Goal: Transaction & Acquisition: Download file/media

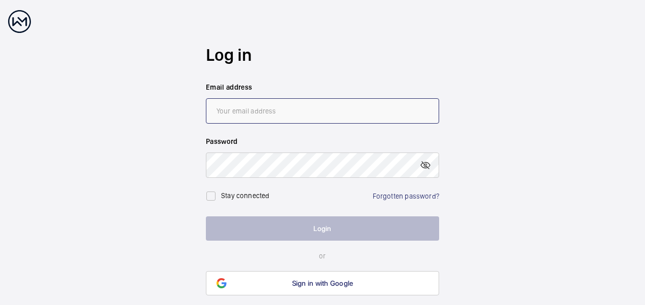
type input "[EMAIL_ADDRESS][DOMAIN_NAME]"
drag, startPoint x: 329, startPoint y: 236, endPoint x: 336, endPoint y: 234, distance: 7.5
click at [332, 234] on button "Login" at bounding box center [322, 229] width 233 height 24
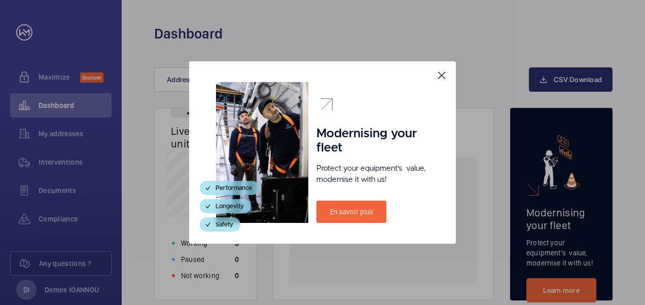
click at [442, 73] on mat-icon at bounding box center [442, 75] width 12 height 12
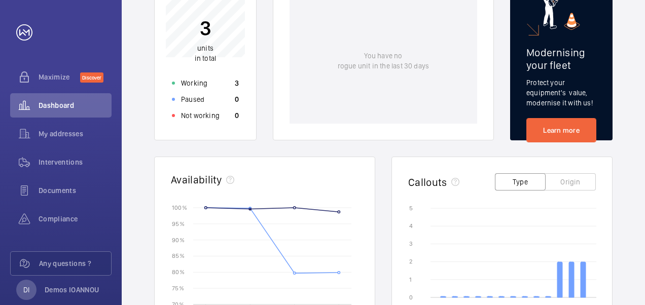
scroll to position [101, 0]
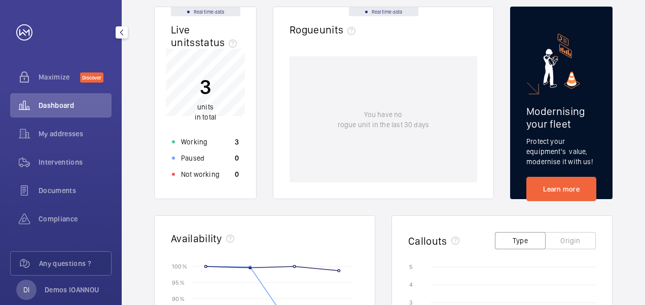
drag, startPoint x: 69, startPoint y: 185, endPoint x: 90, endPoint y: 178, distance: 22.3
click at [68, 185] on div "Documents" at bounding box center [60, 190] width 101 height 24
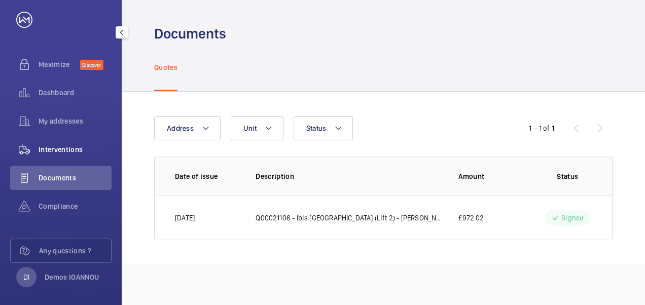
scroll to position [19, 0]
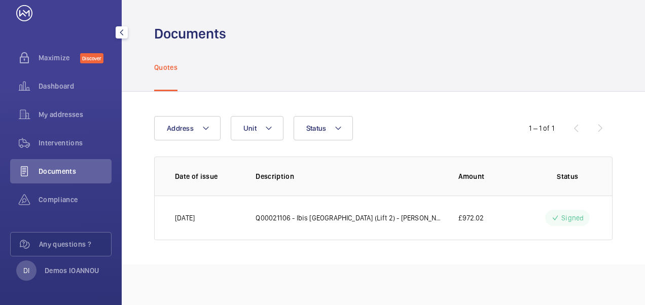
click at [71, 162] on div "Documents" at bounding box center [60, 171] width 101 height 24
click at [78, 194] on div "Compliance" at bounding box center [60, 200] width 101 height 24
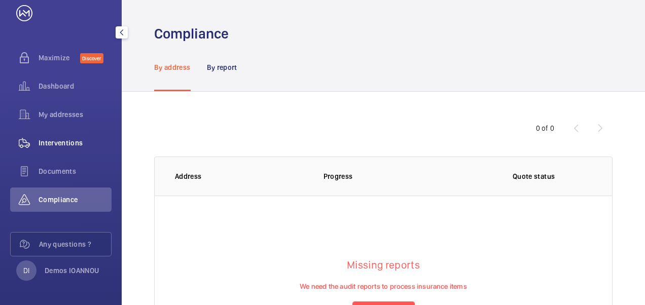
click at [75, 141] on span "Interventions" at bounding box center [75, 143] width 73 height 10
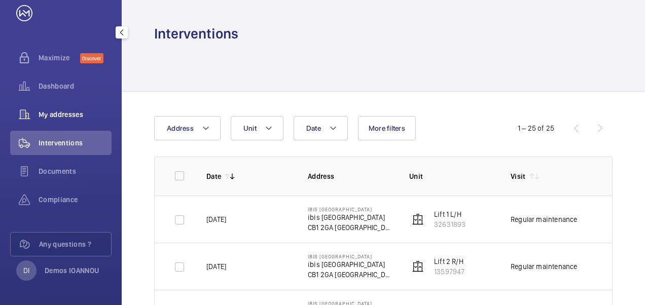
click at [78, 117] on span "My addresses" at bounding box center [75, 115] width 73 height 10
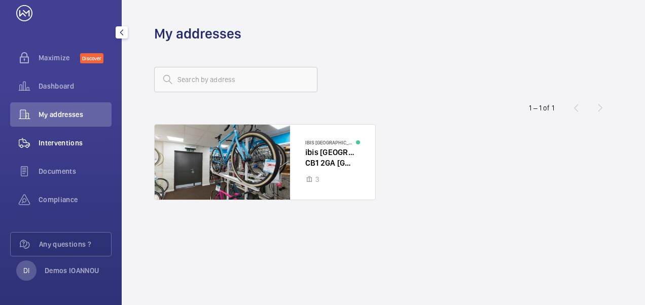
click at [78, 138] on span "Interventions" at bounding box center [75, 143] width 73 height 10
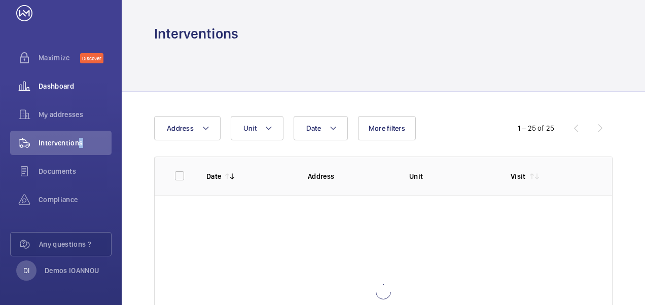
drag, startPoint x: 79, startPoint y: 137, endPoint x: 60, endPoint y: 88, distance: 52.8
click at [58, 89] on span "Dashboard" at bounding box center [75, 86] width 73 height 10
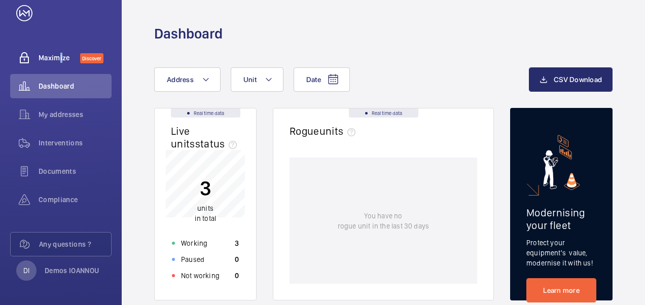
drag, startPoint x: 60, startPoint y: 88, endPoint x: 57, endPoint y: 60, distance: 27.6
click at [57, 60] on span "Maximize" at bounding box center [60, 58] width 42 height 10
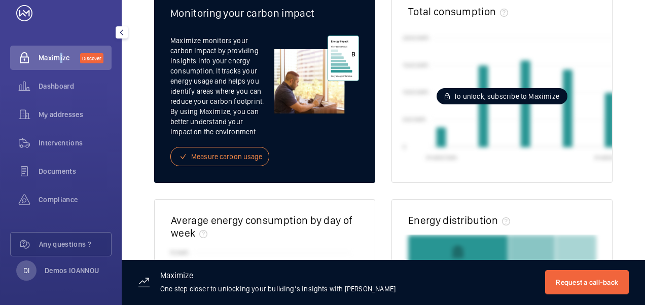
scroll to position [203, 0]
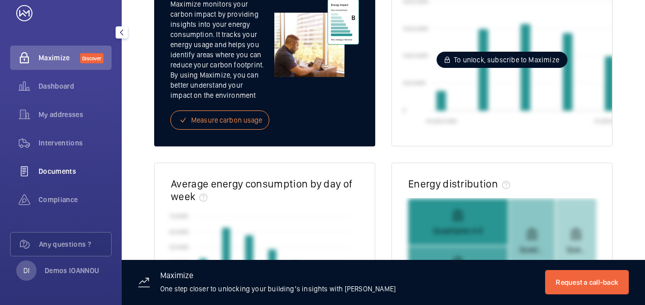
click at [74, 169] on span "Documents" at bounding box center [75, 171] width 73 height 10
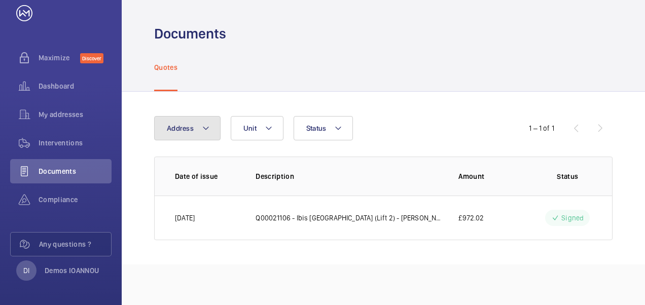
click at [205, 126] on mat-icon at bounding box center [206, 128] width 8 height 12
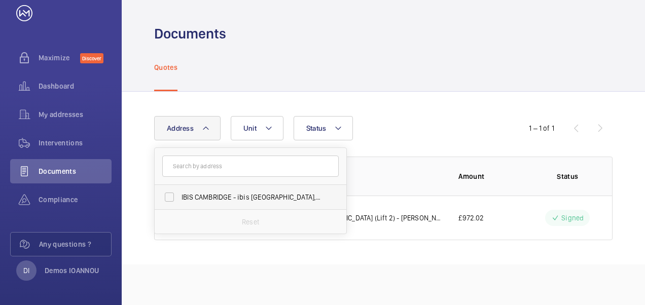
click at [231, 201] on label "IBIS CAMBRIDGE - ibis [GEOGRAPHIC_DATA], [GEOGRAPHIC_DATA]" at bounding box center [243, 197] width 176 height 24
drag, startPoint x: 231, startPoint y: 201, endPoint x: 208, endPoint y: 190, distance: 25.4
click at [208, 190] on label "IBIS CAMBRIDGE - ibis [GEOGRAPHIC_DATA], [GEOGRAPHIC_DATA]" at bounding box center [243, 197] width 176 height 24
click at [180, 190] on input "IBIS CAMBRIDGE - ibis [GEOGRAPHIC_DATA], [GEOGRAPHIC_DATA]" at bounding box center [169, 197] width 20 height 20
checkbox input "true"
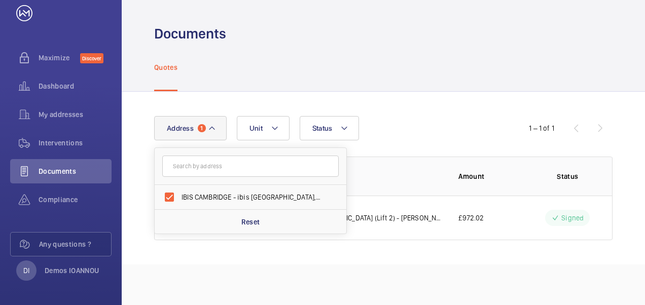
click at [403, 256] on div "Address [STREET_ADDRESS] Reset Unit Status 1 – 1 of 1 Date of issue Description…" at bounding box center [383, 178] width 523 height 173
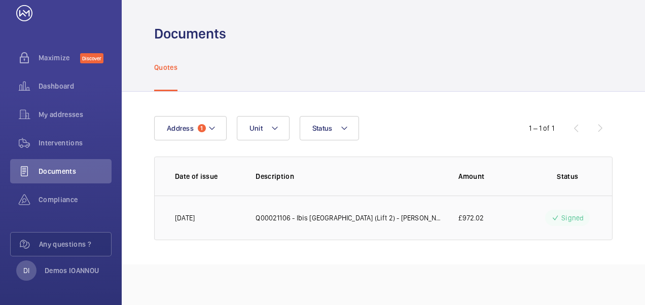
click at [284, 212] on td "Q00021106 - Ibis [GEOGRAPHIC_DATA] (Lift 2) - [PERSON_NAME] Works" at bounding box center [340, 218] width 203 height 45
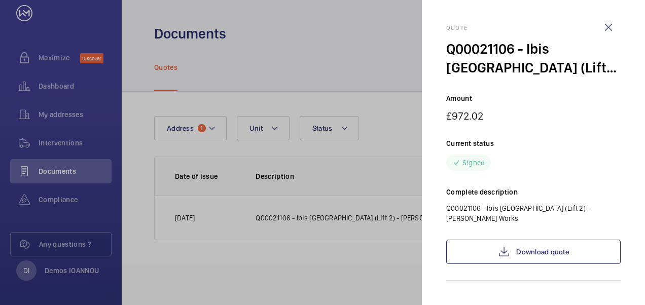
drag, startPoint x: 365, startPoint y: 255, endPoint x: 375, endPoint y: 249, distance: 11.6
click at [365, 254] on div at bounding box center [322, 152] width 645 height 305
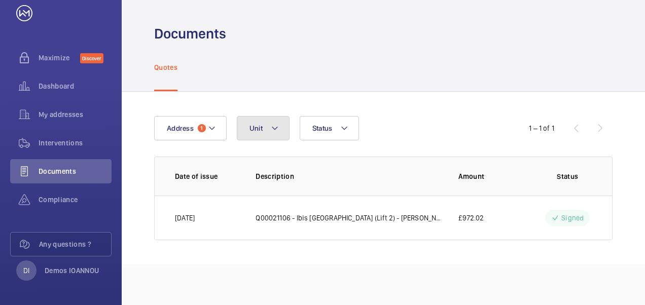
click at [258, 125] on span "Unit" at bounding box center [255, 128] width 13 height 8
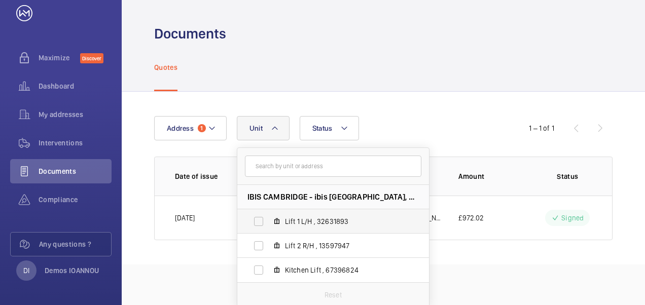
click at [327, 217] on span "Lift 1 L/H , 32631893" at bounding box center [344, 222] width 118 height 10
click at [269, 216] on input "Lift 1 L/H , 32631893" at bounding box center [258, 221] width 20 height 20
checkbox input "true"
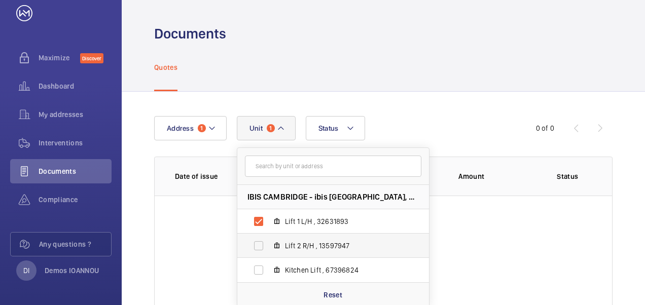
drag, startPoint x: 253, startPoint y: 242, endPoint x: 258, endPoint y: 251, distance: 10.0
click at [254, 244] on label "Lift 2 R/H , 13597947" at bounding box center [324, 246] width 175 height 24
click at [254, 244] on input "Lift 2 R/H , 13597947" at bounding box center [258, 246] width 20 height 20
checkbox input "true"
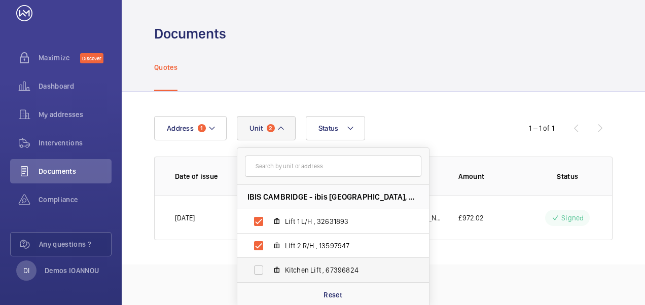
drag, startPoint x: 257, startPoint y: 266, endPoint x: 279, endPoint y: 268, distance: 22.4
click at [260, 266] on label "Kitchen Lift , 67396824" at bounding box center [324, 270] width 175 height 24
click at [260, 266] on input "Kitchen Lift , 67396824" at bounding box center [258, 270] width 20 height 20
checkbox input "true"
click at [492, 251] on div "Address 1 [GEOGRAPHIC_DATA] - ibis [GEOGRAPHIC_DATA] Lift 1 L/H , 32631893 Lift…" at bounding box center [383, 178] width 523 height 173
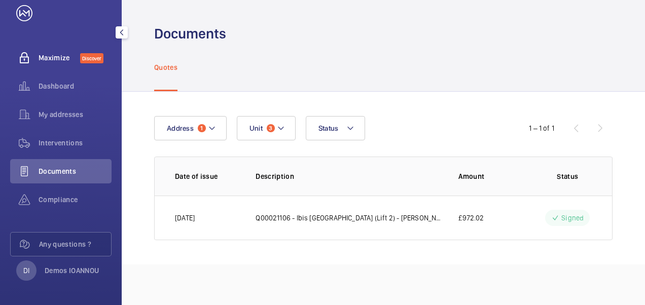
click at [55, 59] on span "Maximize" at bounding box center [60, 58] width 42 height 10
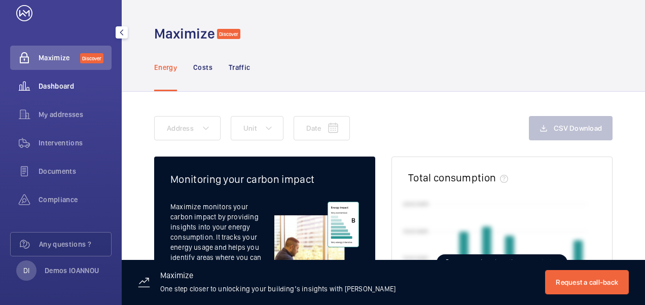
click at [51, 85] on span "Dashboard" at bounding box center [75, 86] width 73 height 10
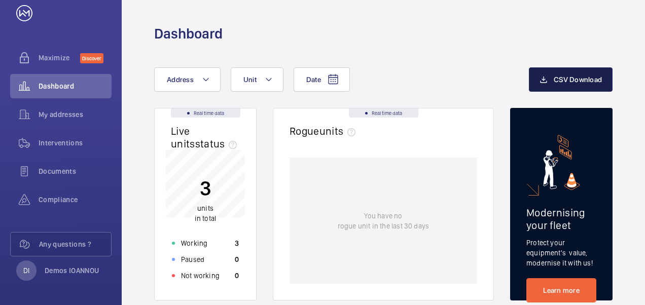
click at [566, 80] on span "CSV Download" at bounding box center [578, 80] width 48 height 8
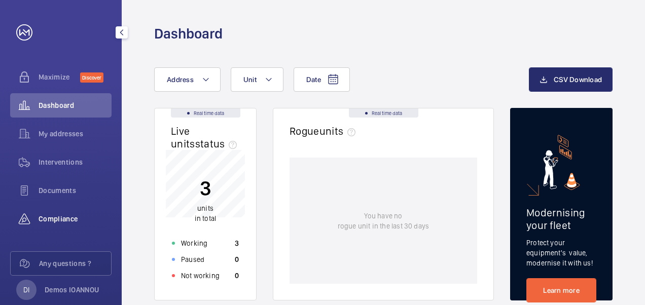
click at [72, 219] on span "Compliance" at bounding box center [75, 219] width 73 height 10
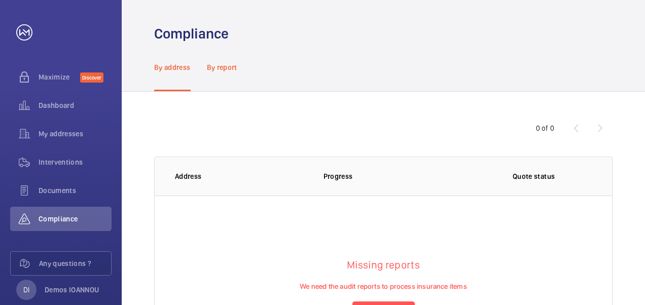
click at [213, 64] on p "By report" at bounding box center [222, 67] width 30 height 10
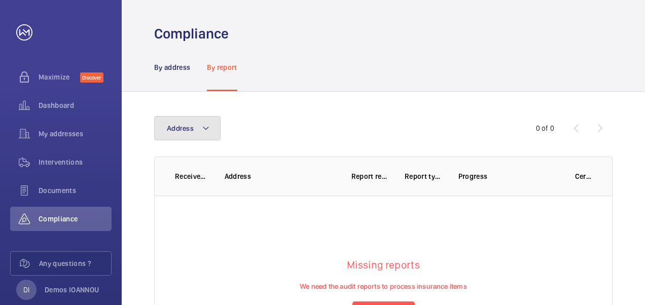
click at [186, 126] on span "Address" at bounding box center [180, 128] width 27 height 8
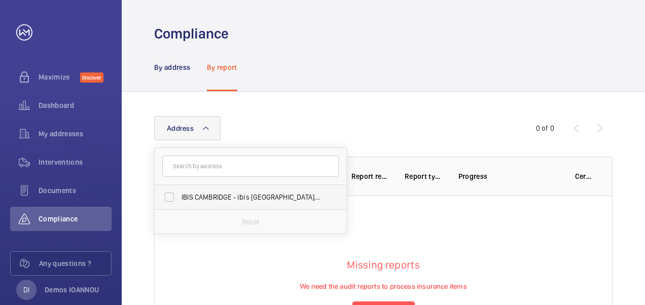
click at [216, 191] on label "IBIS CAMBRIDGE - ibis [GEOGRAPHIC_DATA], [GEOGRAPHIC_DATA]" at bounding box center [243, 197] width 176 height 24
click at [180, 191] on input "IBIS CAMBRIDGE - ibis [GEOGRAPHIC_DATA], [GEOGRAPHIC_DATA]" at bounding box center [169, 197] width 20 height 20
checkbox input "true"
click at [402, 221] on wm-front-table-empty-state "Missing reports We need the audit reports to process insurance items Send repor…" at bounding box center [383, 292] width 457 height 193
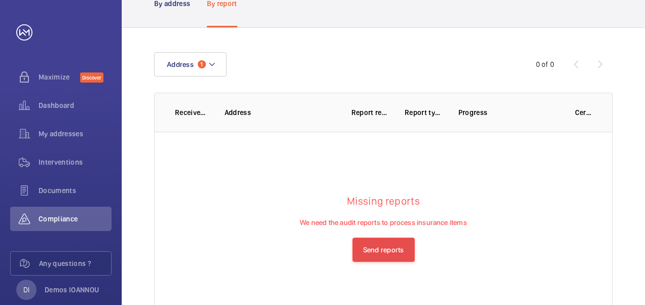
scroll to position [108, 0]
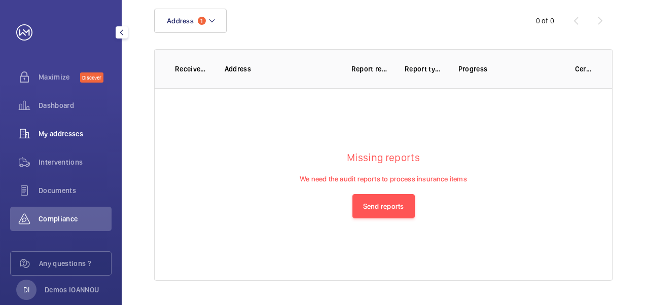
click at [73, 133] on span "My addresses" at bounding box center [75, 134] width 73 height 10
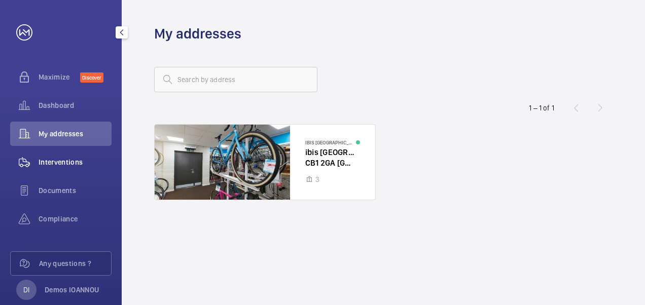
click at [73, 152] on div "Interventions" at bounding box center [60, 162] width 101 height 24
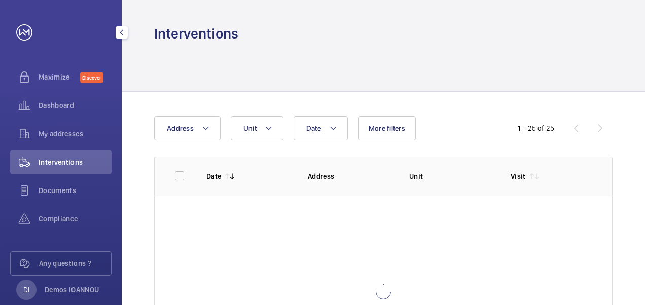
click at [75, 161] on span "Interventions" at bounding box center [75, 162] width 73 height 10
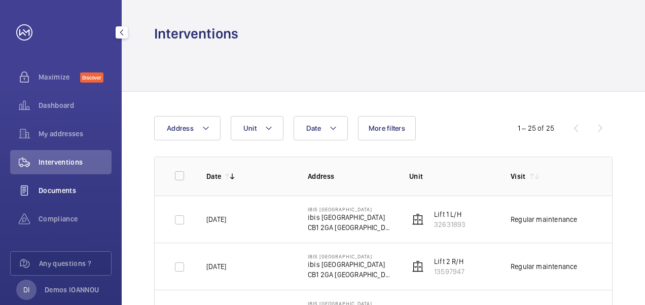
click at [83, 180] on div "Documents" at bounding box center [60, 190] width 101 height 24
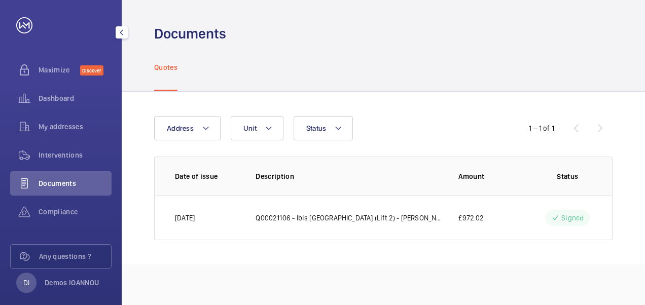
scroll to position [19, 0]
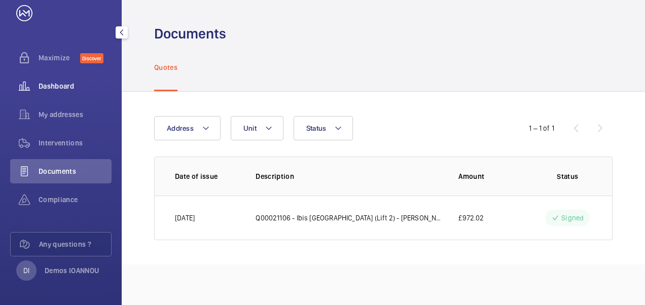
click at [55, 86] on span "Dashboard" at bounding box center [75, 86] width 73 height 10
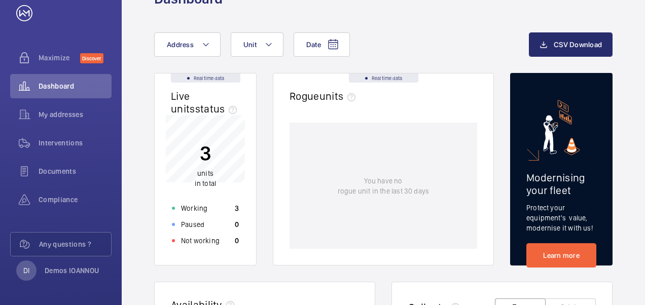
scroll to position [32, 0]
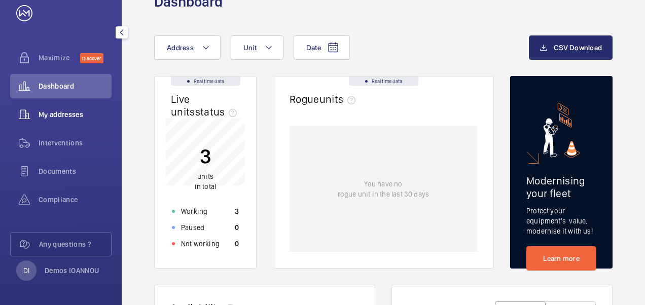
click at [52, 121] on div "My addresses" at bounding box center [60, 114] width 101 height 24
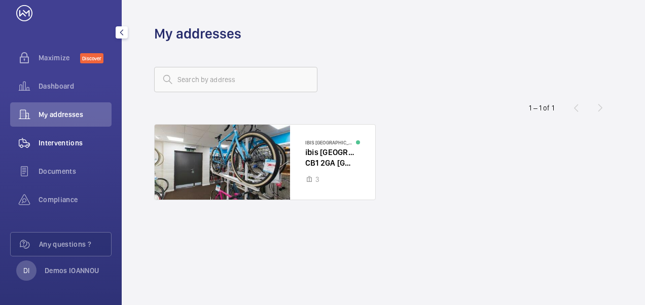
click at [54, 149] on div "Interventions" at bounding box center [60, 143] width 101 height 24
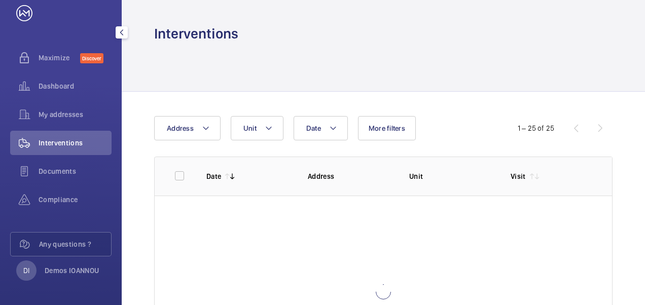
click at [54, 148] on div "Interventions" at bounding box center [60, 143] width 101 height 24
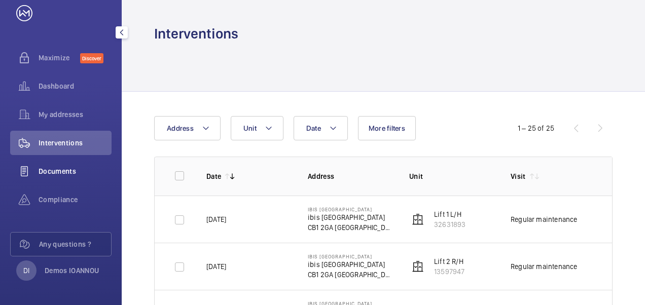
click at [78, 180] on div "Documents" at bounding box center [60, 171] width 101 height 24
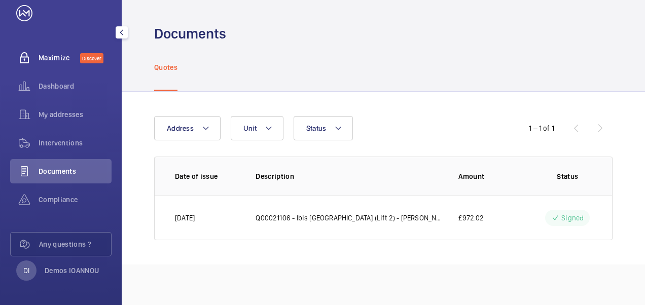
click at [58, 58] on span "Maximize" at bounding box center [60, 58] width 42 height 10
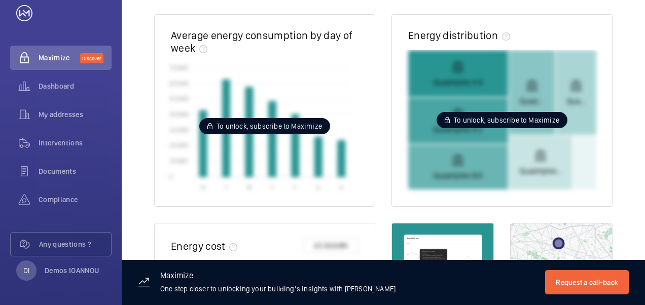
scroll to position [406, 0]
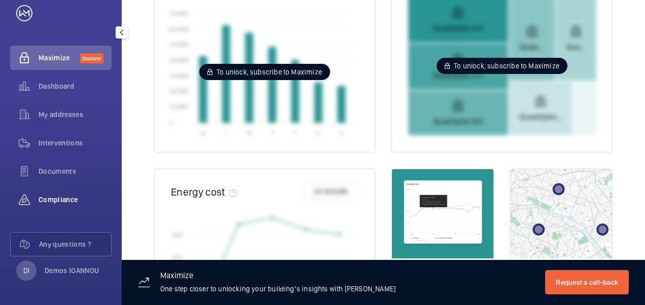
click at [53, 199] on span "Compliance" at bounding box center [75, 200] width 73 height 10
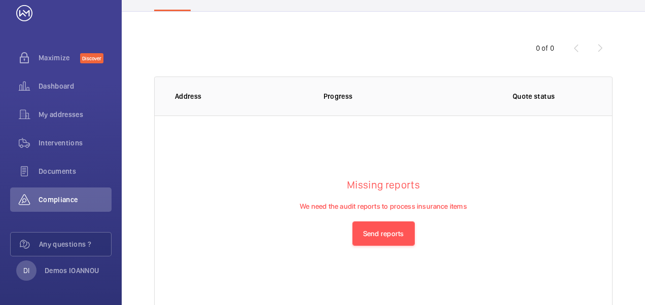
scroll to position [57, 0]
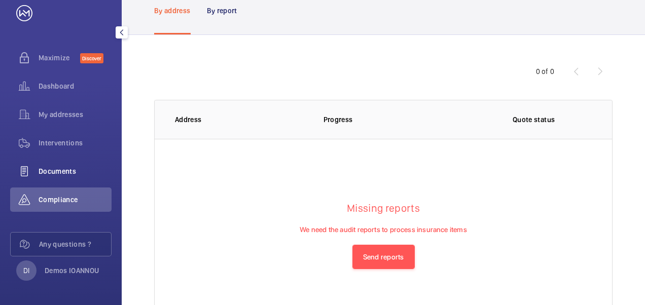
click at [61, 175] on span "Documents" at bounding box center [75, 171] width 73 height 10
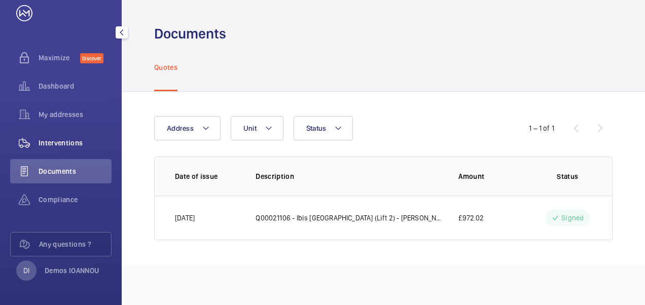
click at [68, 147] on span "Interventions" at bounding box center [75, 143] width 73 height 10
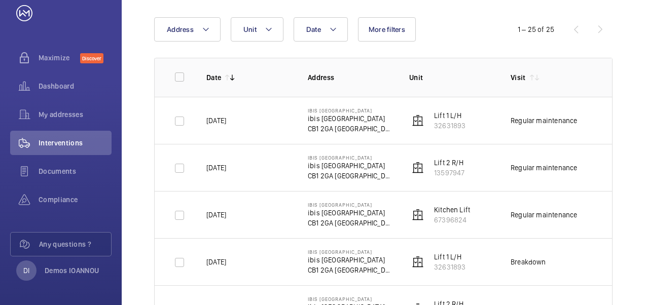
scroll to position [101, 0]
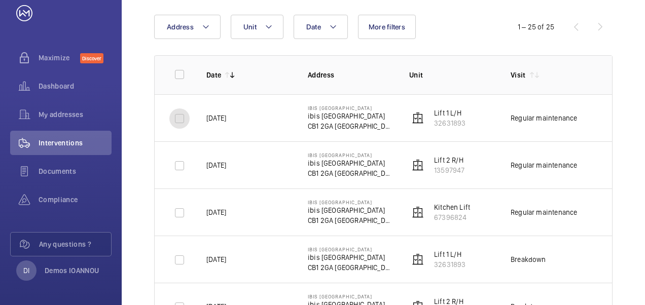
drag, startPoint x: 178, startPoint y: 118, endPoint x: 186, endPoint y: 126, distance: 10.4
click at [181, 120] on input "checkbox" at bounding box center [179, 119] width 20 height 20
checkbox input "true"
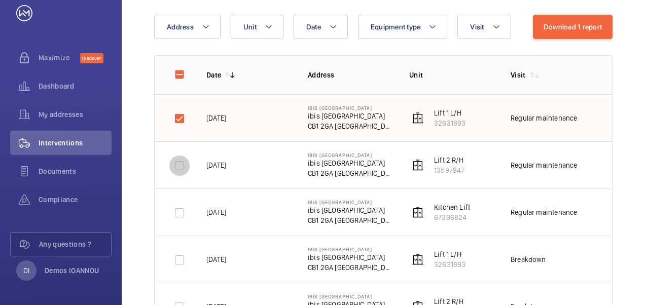
drag, startPoint x: 181, startPoint y: 160, endPoint x: 188, endPoint y: 168, distance: 10.8
click at [182, 164] on input "checkbox" at bounding box center [179, 166] width 20 height 20
checkbox input "true"
click at [183, 217] on input "checkbox" at bounding box center [179, 213] width 20 height 20
checkbox input "true"
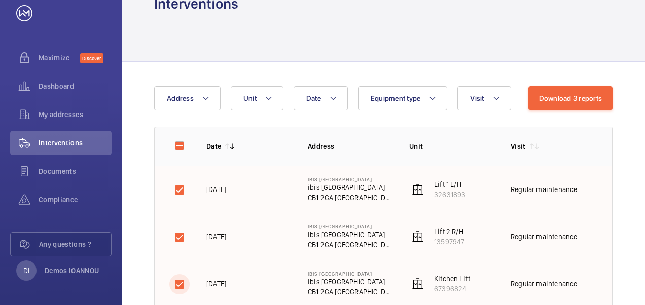
scroll to position [0, 0]
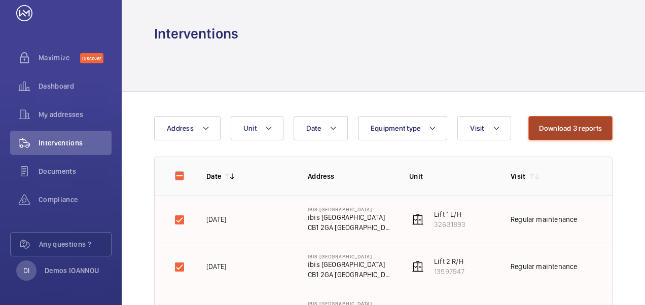
click at [586, 123] on button "Download 3 reports" at bounding box center [570, 128] width 85 height 24
